Goal: Transaction & Acquisition: Obtain resource

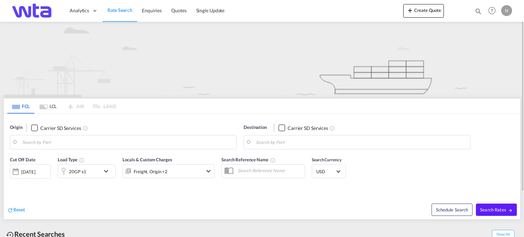
type input "NN17"
type input "[GEOGRAPHIC_DATA], AUADL"
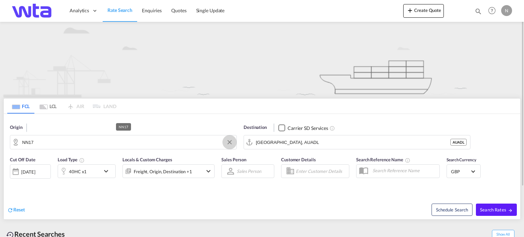
click at [231, 144] on button "Clear Input" at bounding box center [229, 142] width 10 height 10
click at [30, 143] on body "Analytics Reports Dashboard Rate Search Enquiries Quotes" at bounding box center [262, 118] width 524 height 237
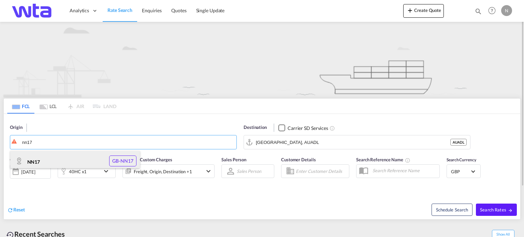
click at [40, 161] on div "NN17 GB-NN17" at bounding box center [75, 161] width 130 height 20
type input "NN17"
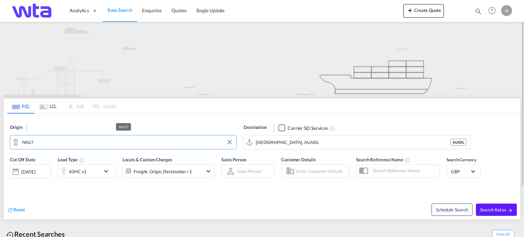
click at [35, 141] on input "NN17" at bounding box center [127, 142] width 211 height 10
click at [119, 9] on span "Rate Search" at bounding box center [119, 10] width 25 height 6
click at [47, 139] on input "NN17" at bounding box center [127, 142] width 211 height 10
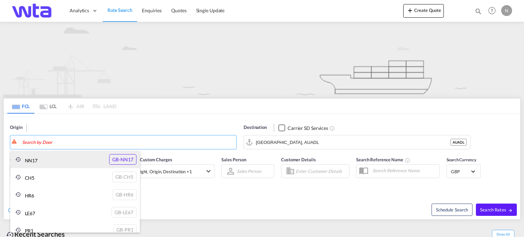
click at [119, 161] on div "NN17 GB-NN17" at bounding box center [75, 160] width 130 height 18
type input "NN17"
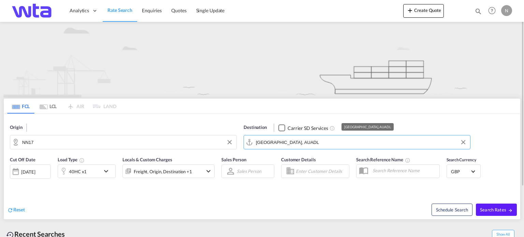
click at [280, 144] on input "[GEOGRAPHIC_DATA], AUADL" at bounding box center [361, 142] width 211 height 10
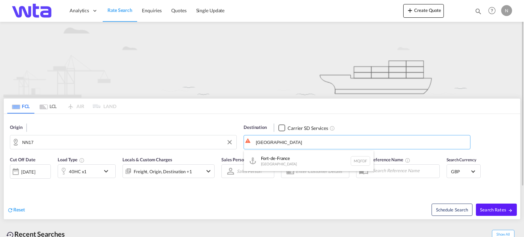
click at [273, 162] on div "[GEOGRAPHIC_DATA] MQFDF" at bounding box center [309, 161] width 130 height 20
type input "Fort-de-France, MQFDF"
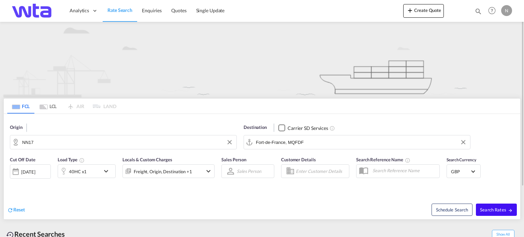
click at [488, 211] on span "Search Rates" at bounding box center [496, 209] width 33 height 5
type input "NN17 to MQFDF / [DATE]"
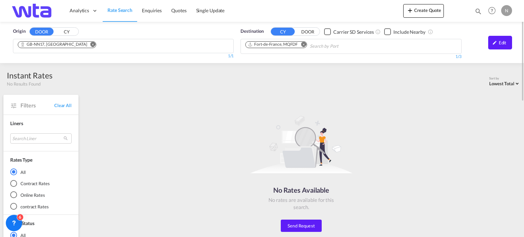
click at [132, 13] on span "Rate Search" at bounding box center [119, 10] width 25 height 7
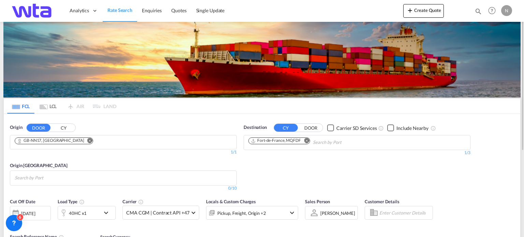
click at [92, 140] on md-icon "Remove" at bounding box center [89, 140] width 5 height 5
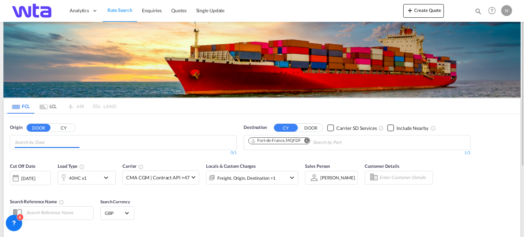
click at [49, 146] on input "Chips input." at bounding box center [47, 142] width 65 height 11
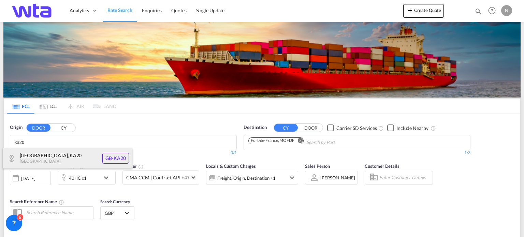
type input "ka20"
click at [41, 155] on div "[GEOGRAPHIC_DATA] , KA20 [GEOGRAPHIC_DATA] [GEOGRAPHIC_DATA]-KA20" at bounding box center [68, 158] width 130 height 20
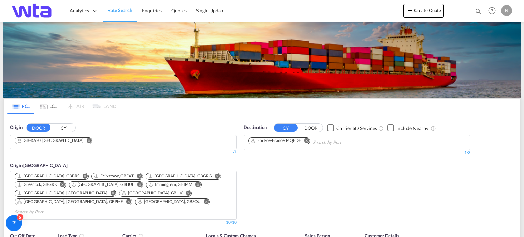
click at [306, 140] on md-icon "Remove" at bounding box center [306, 140] width 5 height 5
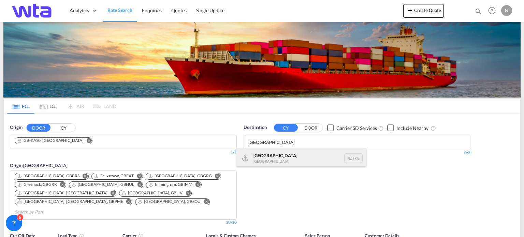
type input "[GEOGRAPHIC_DATA]"
click at [269, 158] on div "[GEOGRAPHIC_DATA] [GEOGRAPHIC_DATA] NZTRG" at bounding box center [301, 158] width 130 height 20
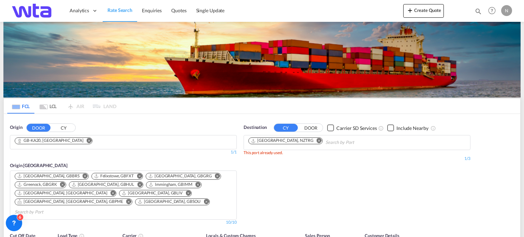
scroll to position [102, 0]
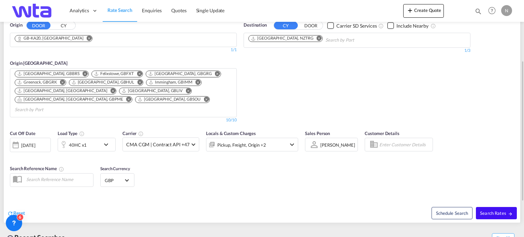
click at [493, 207] on button "Search Rates" at bounding box center [496, 213] width 41 height 12
type input "KA20 to NZTRG / [DATE]"
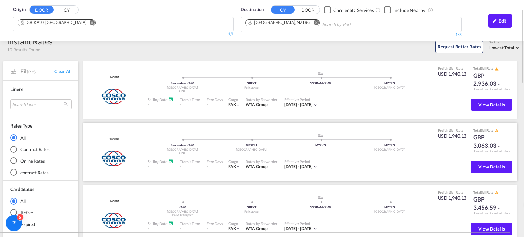
scroll to position [32, 0]
